Goal: Transaction & Acquisition: Book appointment/travel/reservation

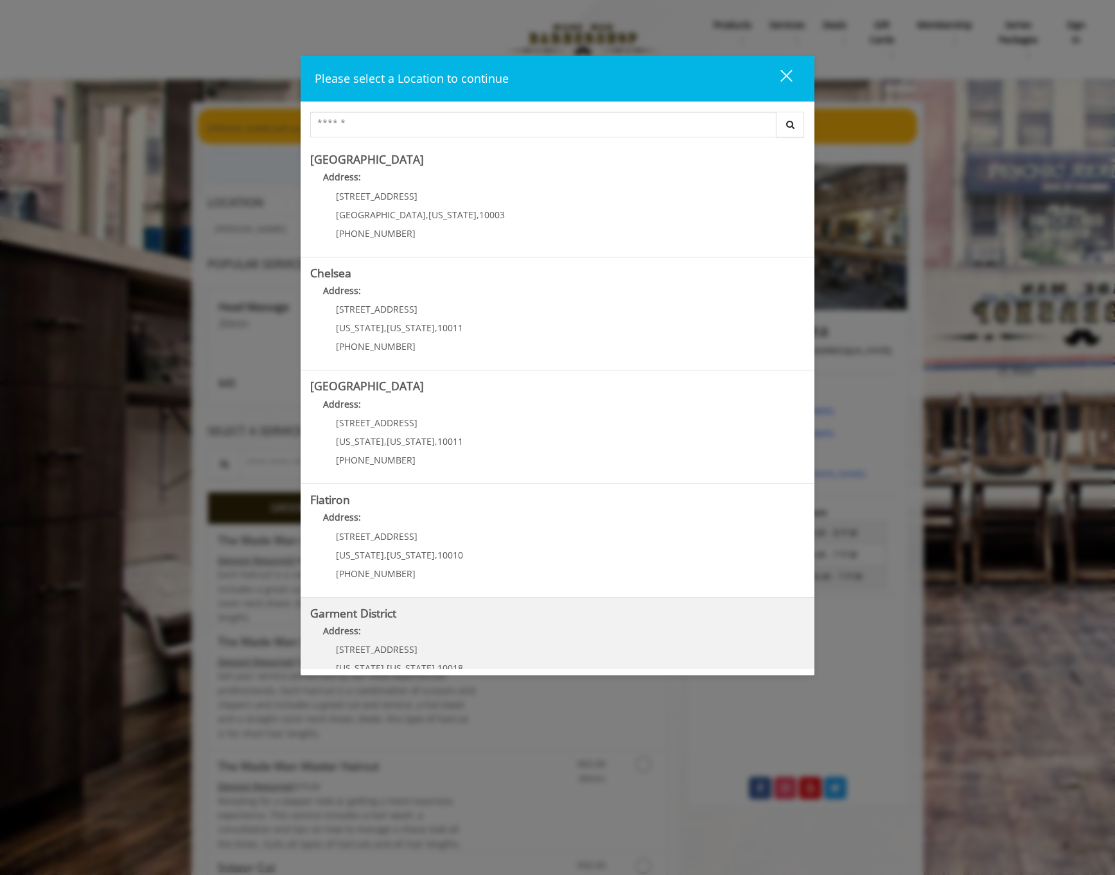
click at [492, 624] on District "Address:" at bounding box center [557, 634] width 495 height 21
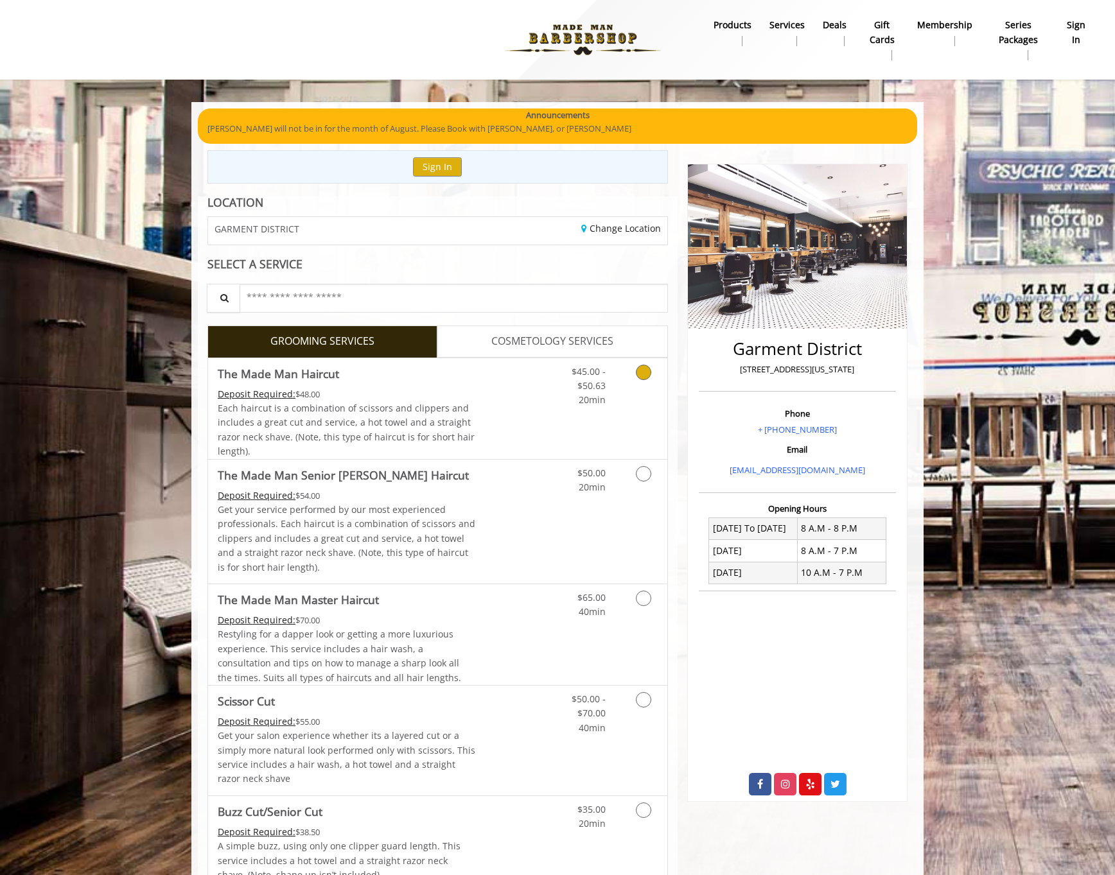
click at [645, 371] on icon "Grooming services" at bounding box center [643, 372] width 15 height 15
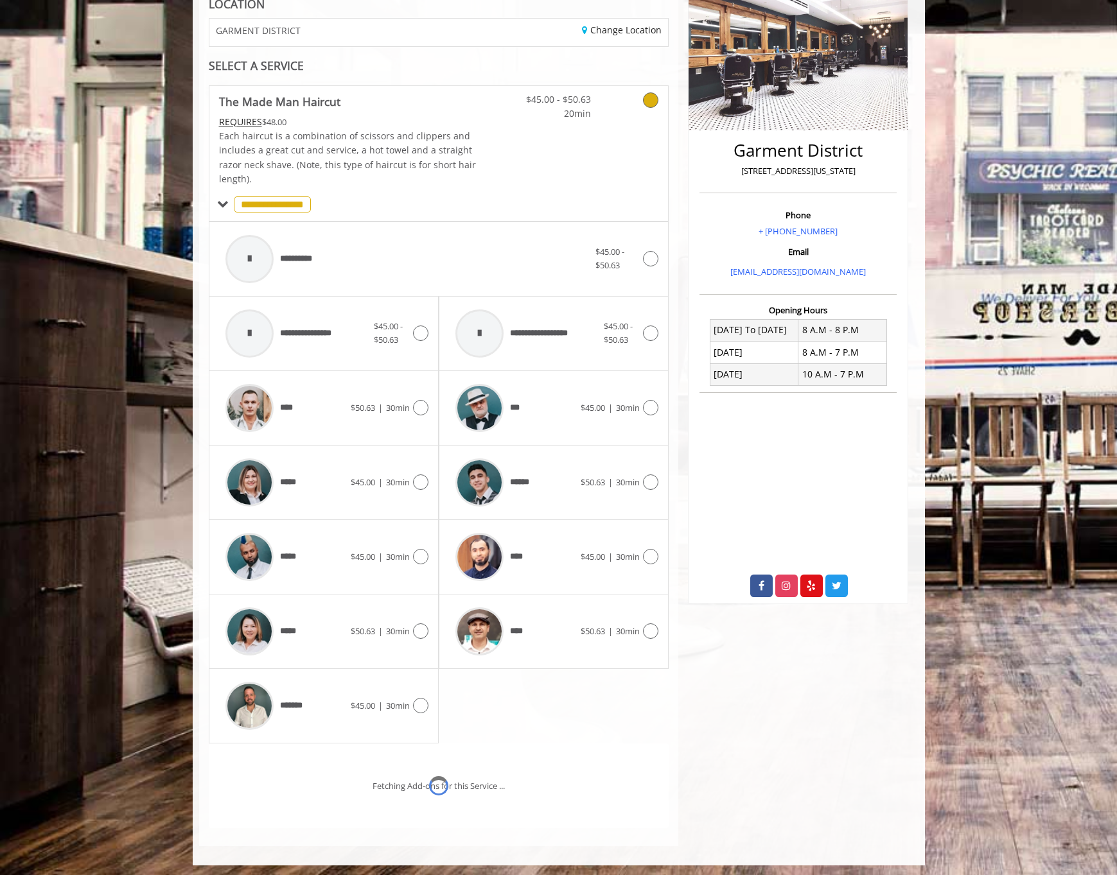
scroll to position [250, 0]
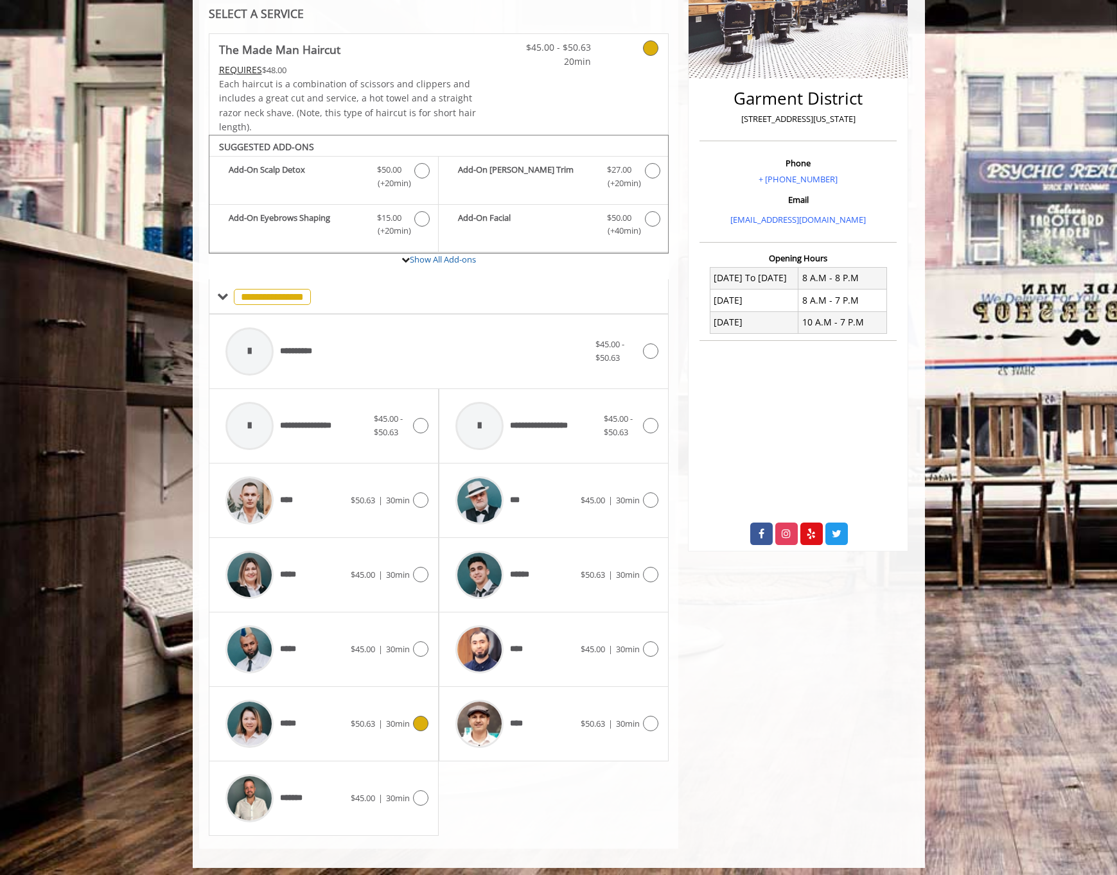
click at [423, 717] on icon at bounding box center [420, 723] width 15 height 15
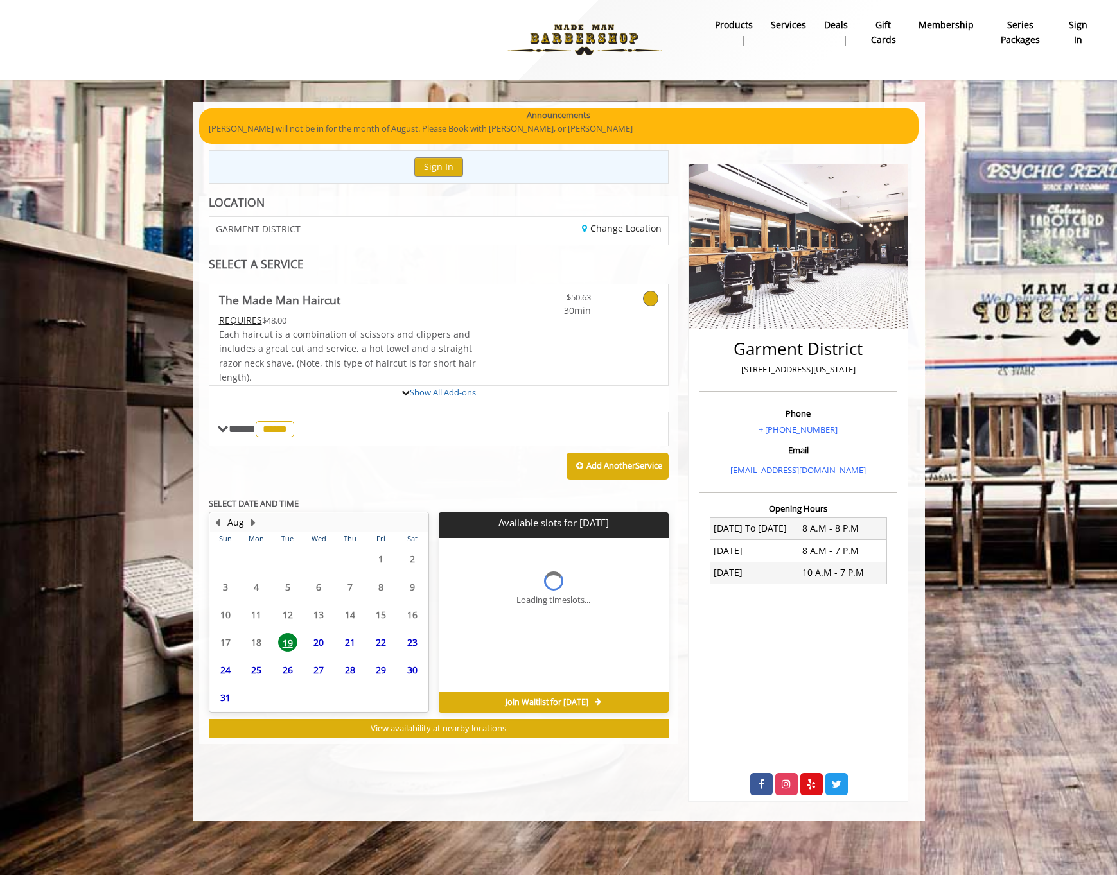
scroll to position [0, 0]
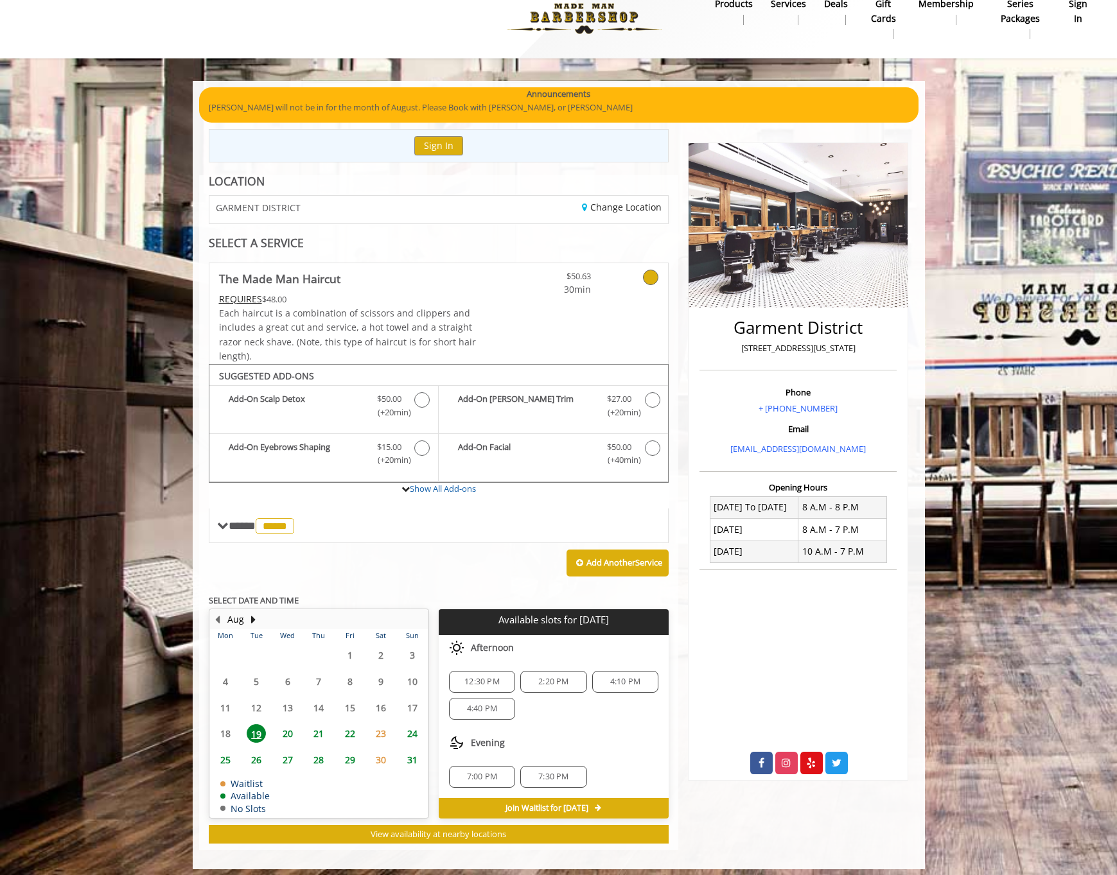
click at [344, 728] on span "22" at bounding box center [349, 734] width 19 height 19
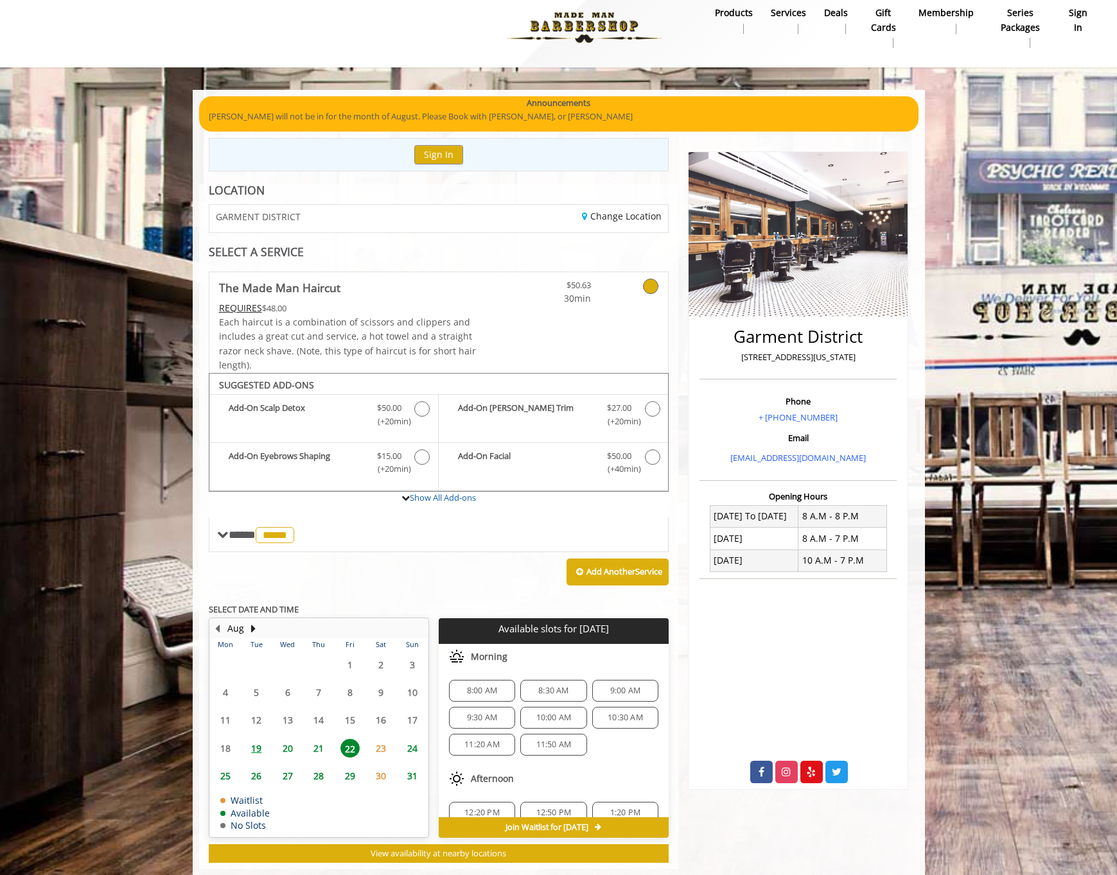
scroll to position [31, 0]
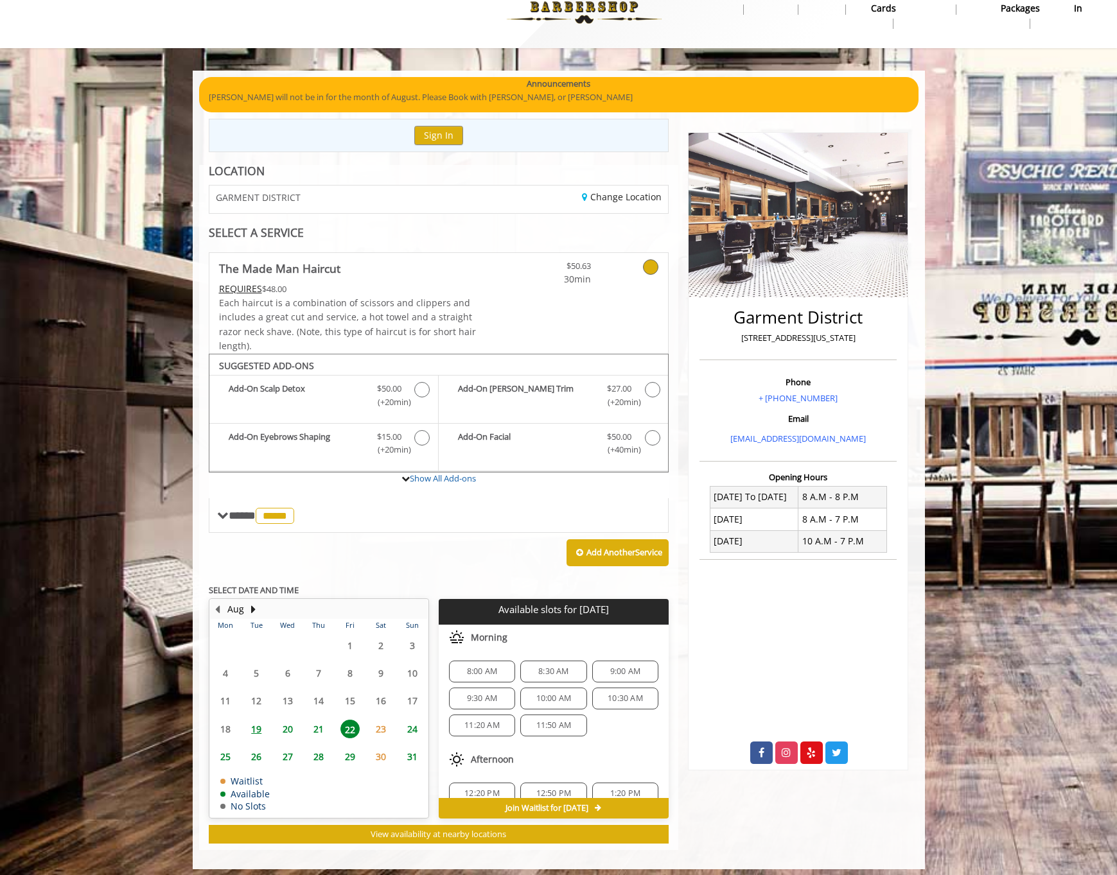
click at [619, 667] on span "9:00 AM" at bounding box center [625, 672] width 30 height 10
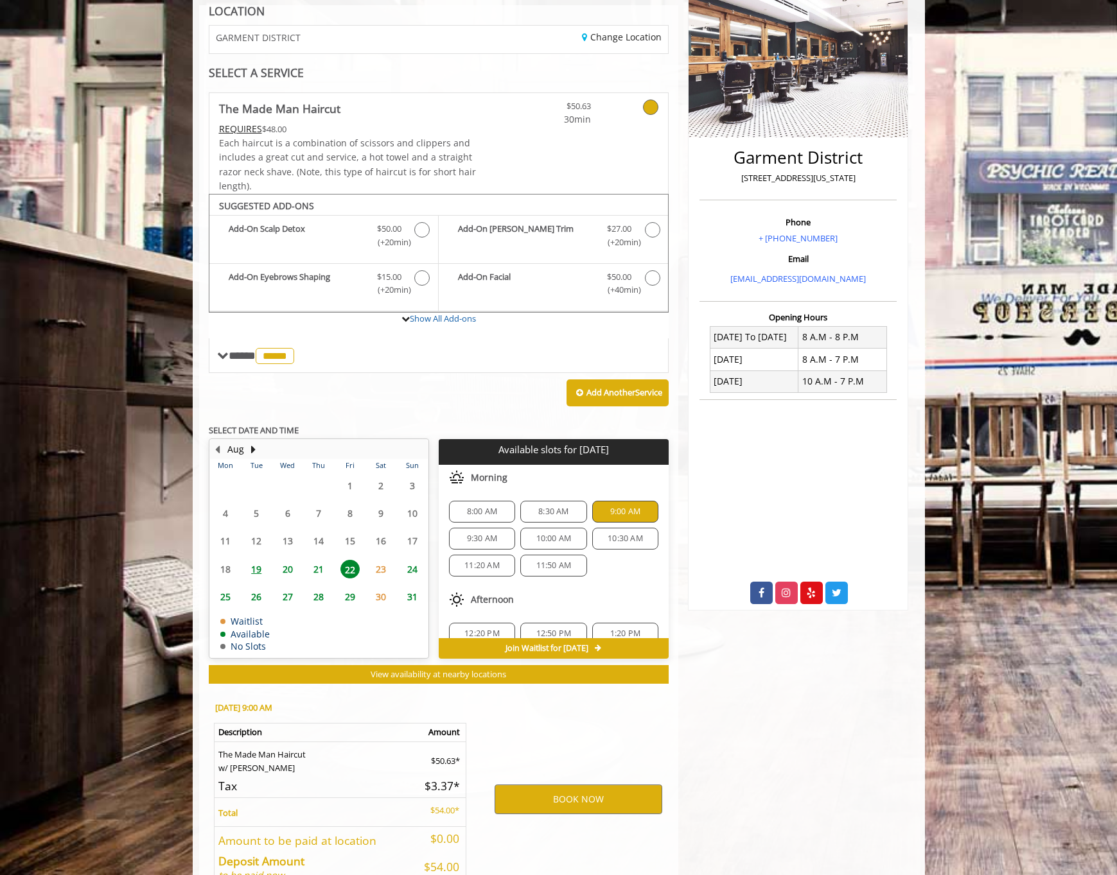
scroll to position [260, 0]
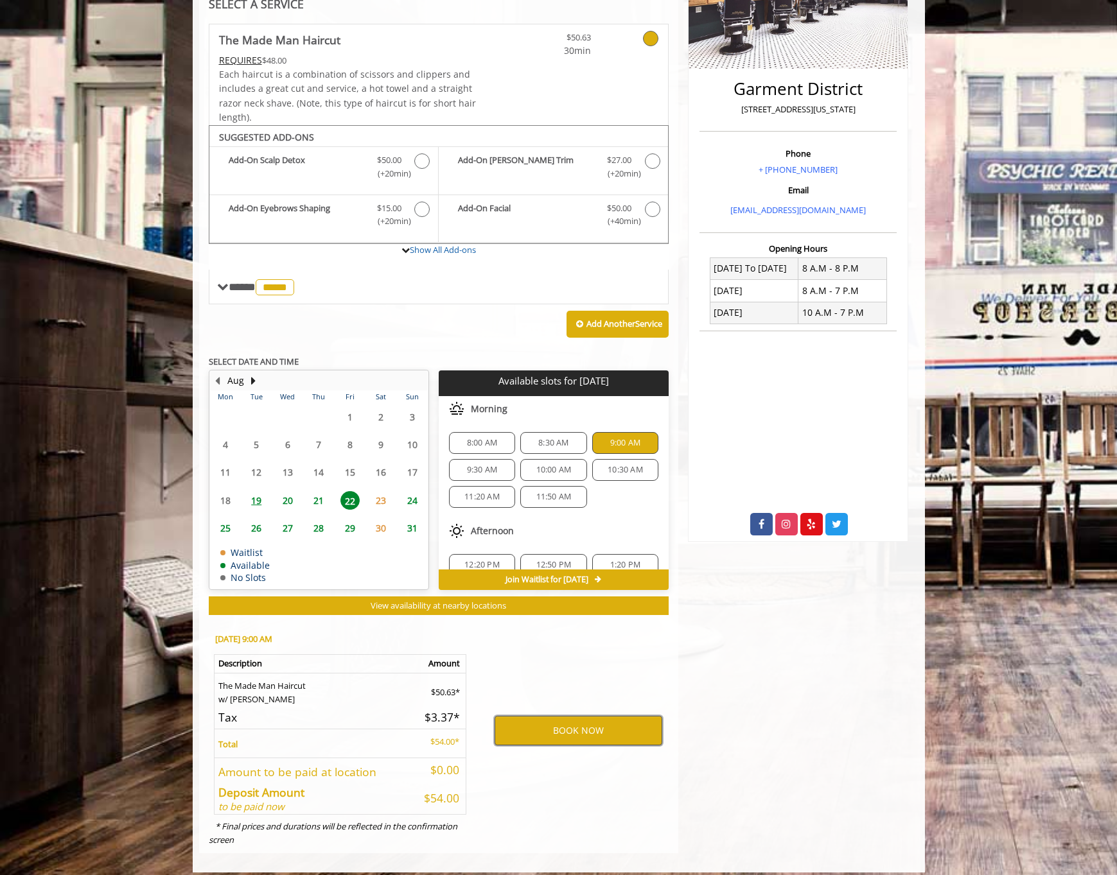
click at [568, 730] on button "BOOK NOW" at bounding box center [579, 731] width 168 height 30
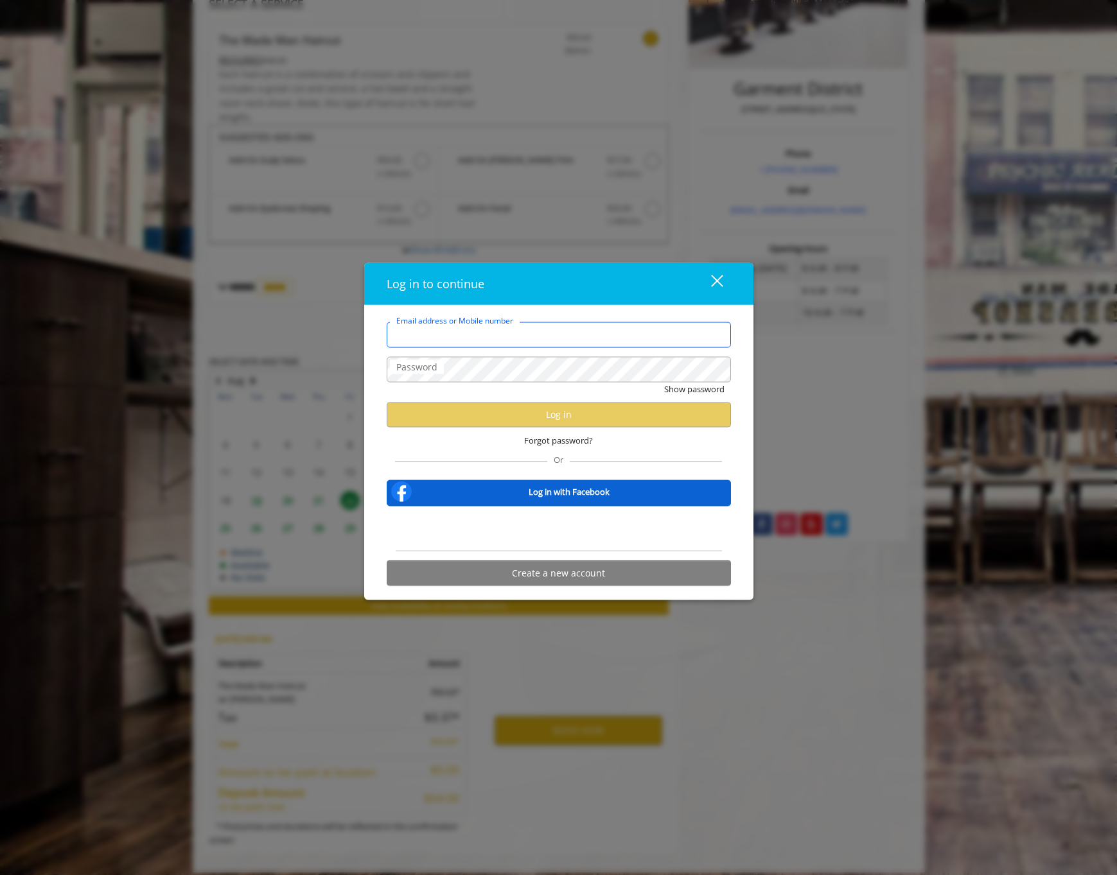
type input "**********"
click at [450, 525] on div at bounding box center [559, 529] width 344 height 26
click at [406, 522] on div at bounding box center [559, 529] width 344 height 26
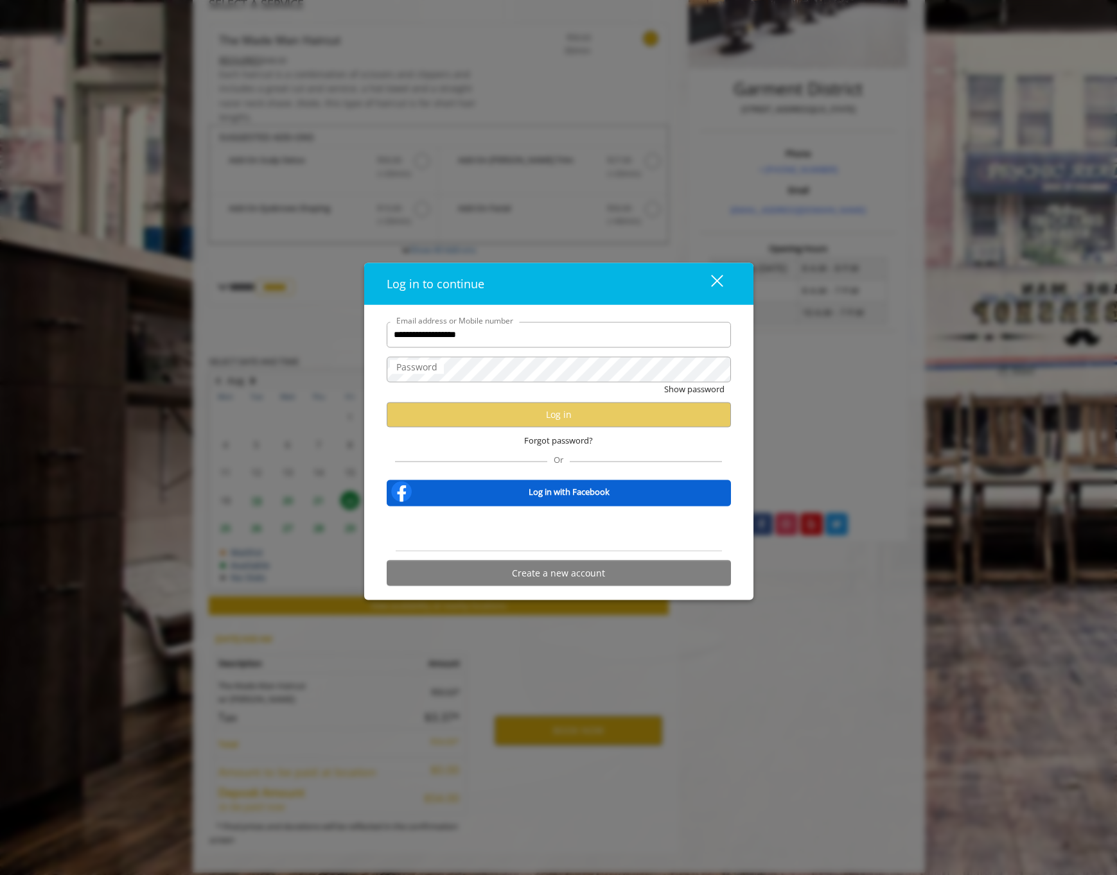
click at [533, 532] on div "Sign in with Google. Opens in new tab" at bounding box center [559, 529] width 118 height 28
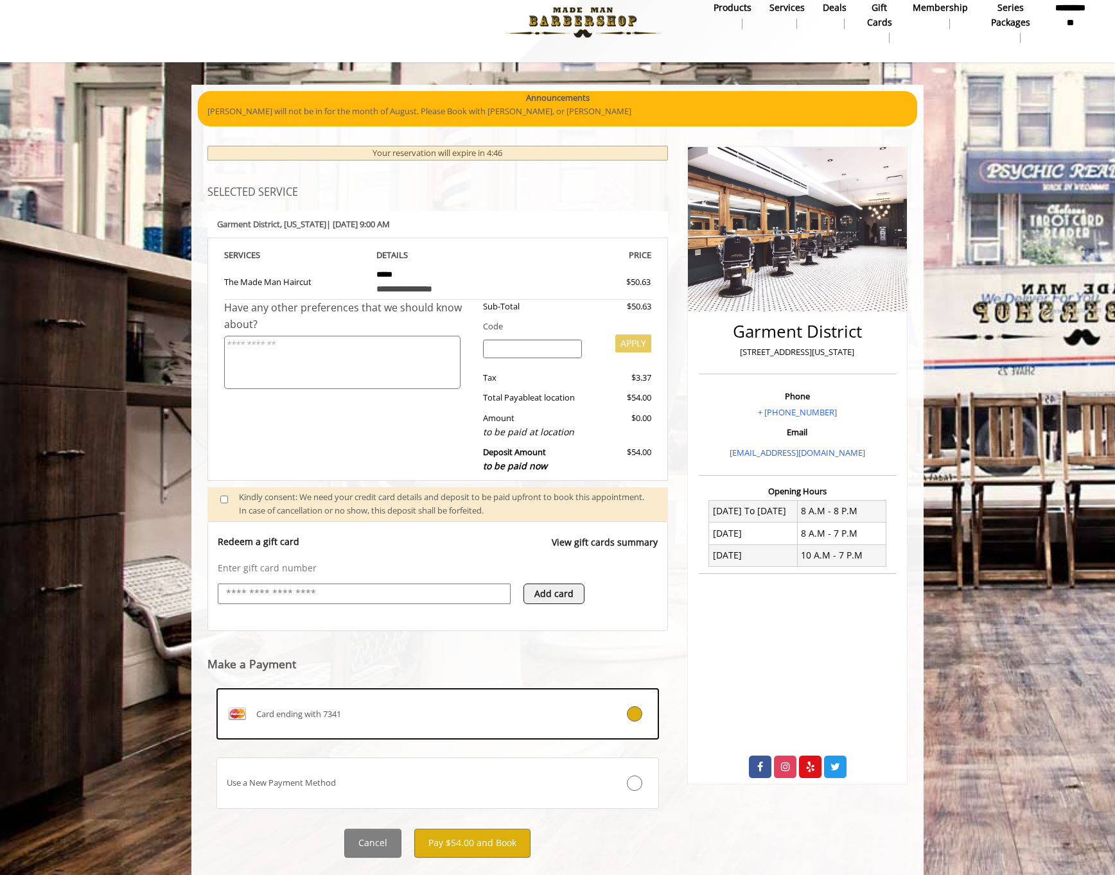
scroll to position [37, 0]
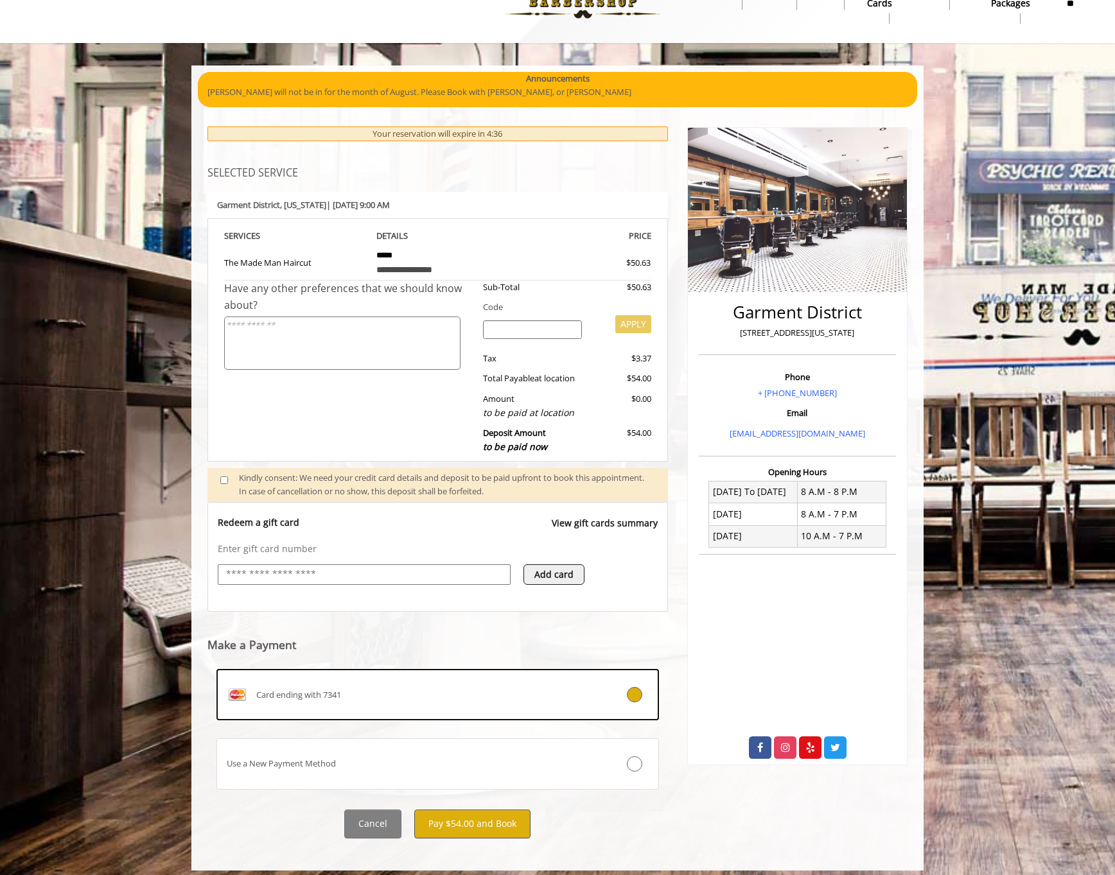
click at [456, 820] on button "Pay $54.00 and Book" at bounding box center [472, 824] width 116 height 29
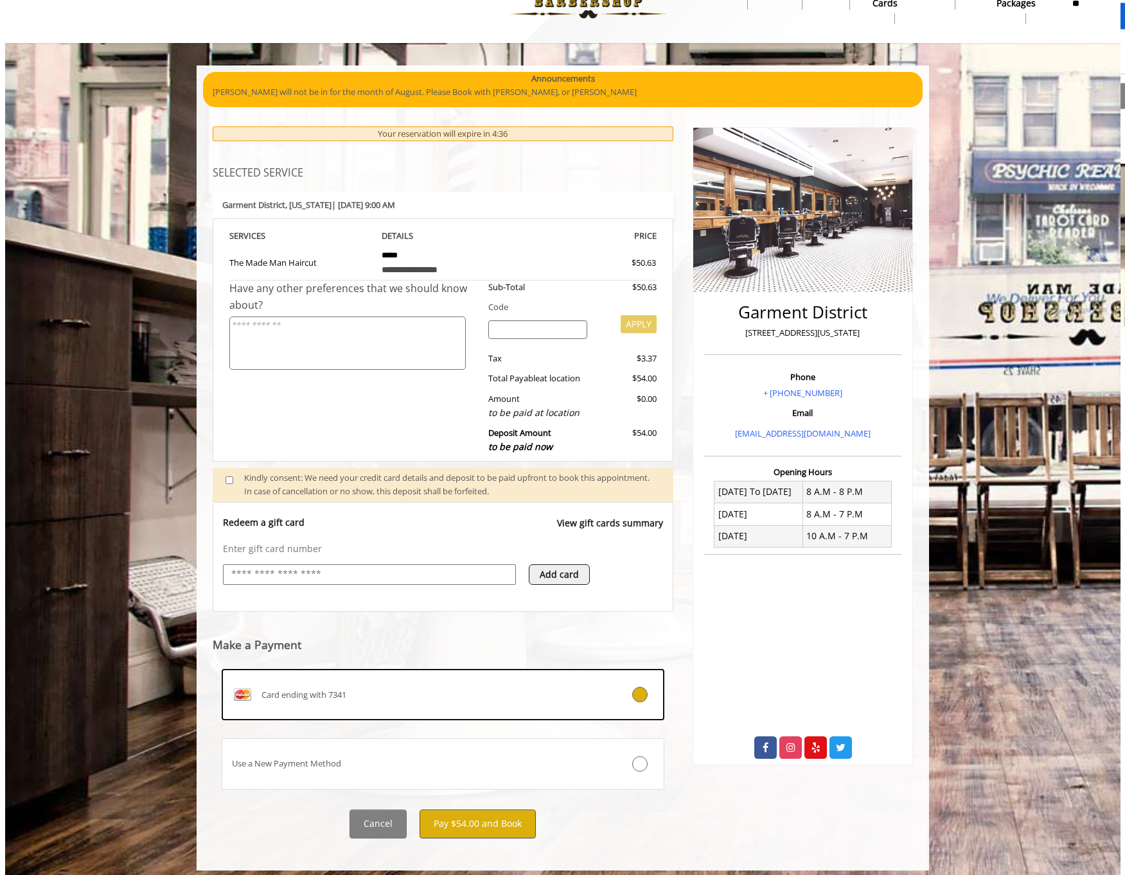
scroll to position [0, 0]
